Goal: Find contact information: Obtain details needed to contact an individual or organization

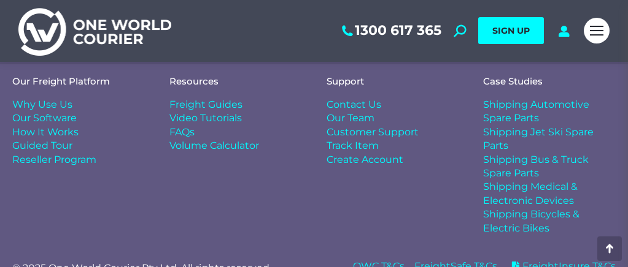
scroll to position [5406, 0]
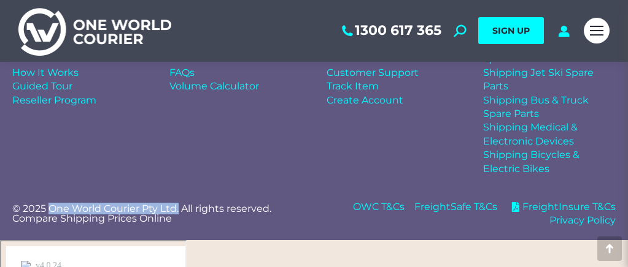
drag, startPoint x: 180, startPoint y: 239, endPoint x: 51, endPoint y: 238, distance: 128.8
click at [51, 224] on p "© 2025 One World Courier Pty Ltd. All rights reserved. Compare Shipping Prices …" at bounding box center [157, 214] width 290 height 20
copy p "One World Courier Pty Ltd."
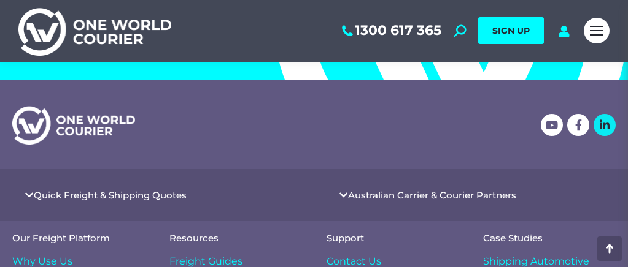
scroll to position [5190, 0]
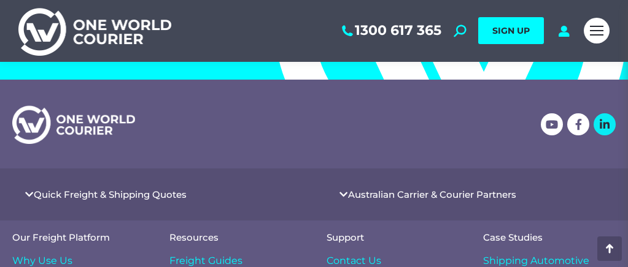
click at [605, 130] on icon at bounding box center [604, 124] width 11 height 11
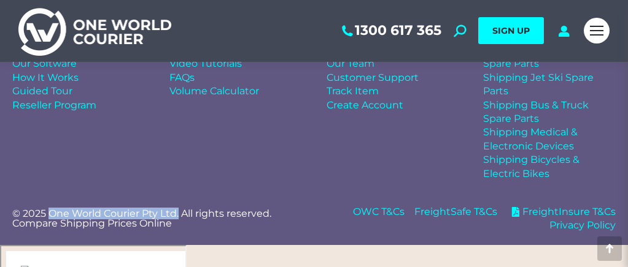
scroll to position [5406, 0]
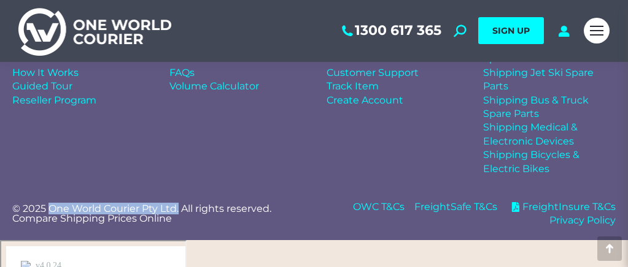
click at [236, 185] on div "Resources Freight Guides Video Tutorials FAQs Volume Calculator" at bounding box center [235, 96] width 157 height 183
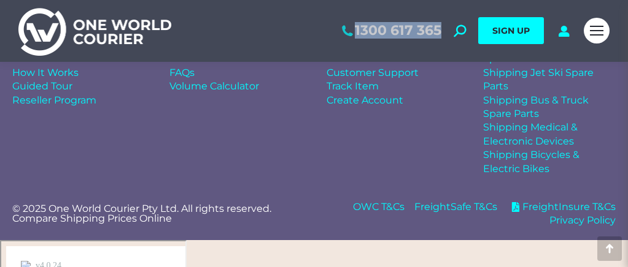
click at [440, 30] on div "1300 617 365 Search: *** SIGN UP Search: ***" at bounding box center [377, 31] width 400 height 62
copy link "1300 617 365"
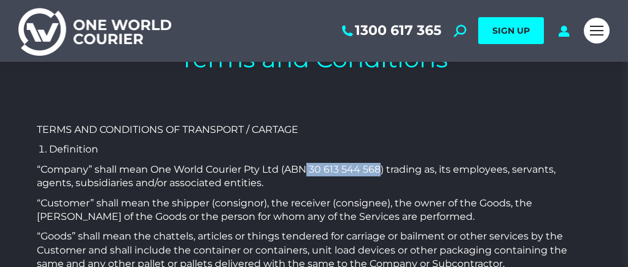
drag, startPoint x: 309, startPoint y: 170, endPoint x: 380, endPoint y: 167, distance: 71.2
click at [380, 167] on p "“Company” shall mean One World Courier Pty Ltd (ABN 30 613 544 568) trading as,…" at bounding box center [314, 177] width 554 height 28
copy p "30 613 544 568"
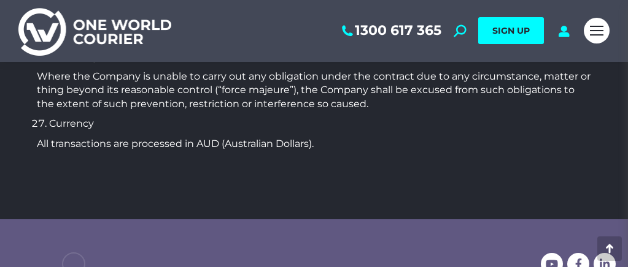
scroll to position [5439, 0]
